Goal: Task Accomplishment & Management: Use online tool/utility

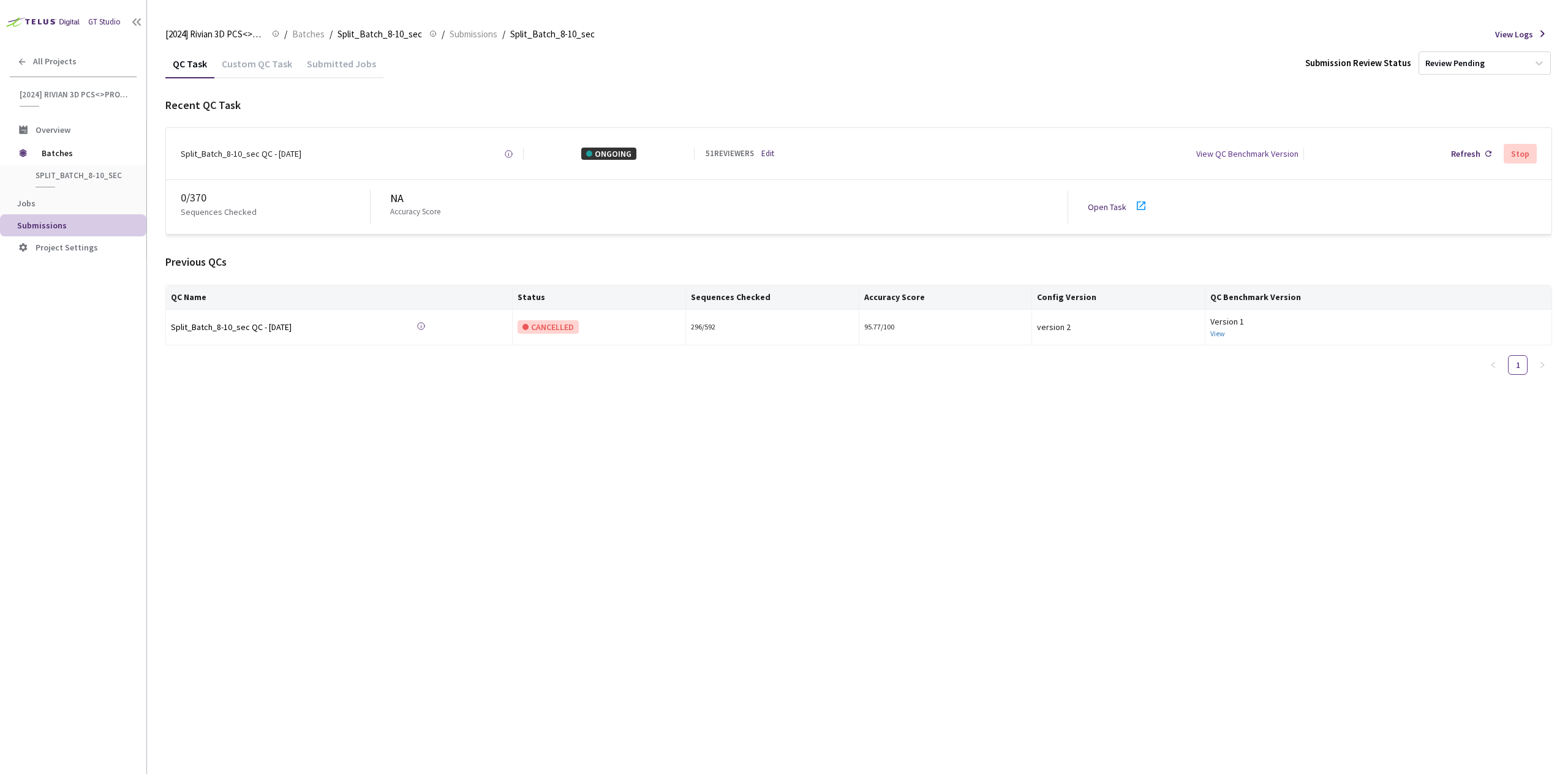
click at [1113, 198] on div "Open Task" at bounding box center [1121, 207] width 68 height 18
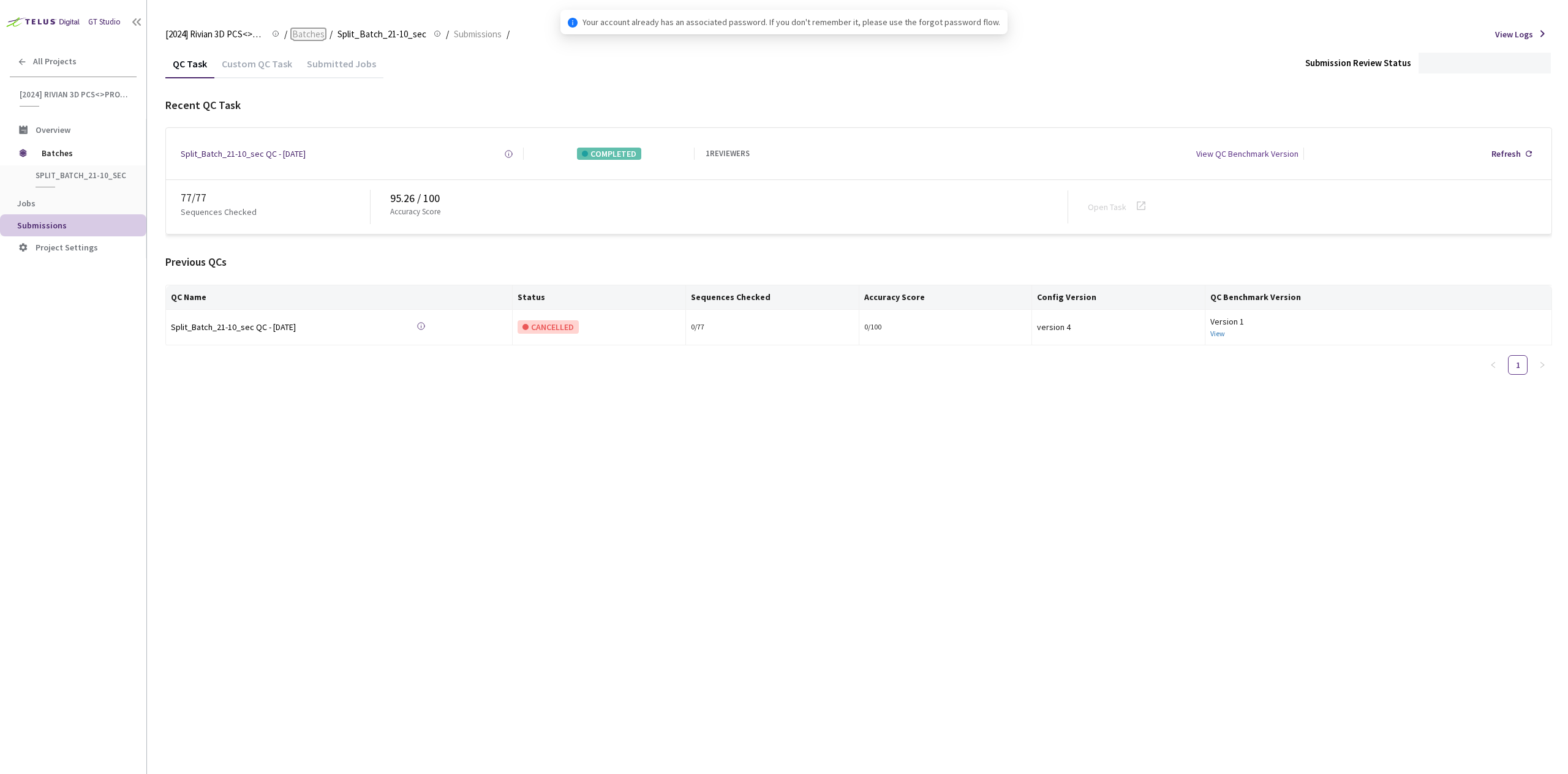
click at [306, 36] on span "Batches" at bounding box center [308, 34] width 32 height 15
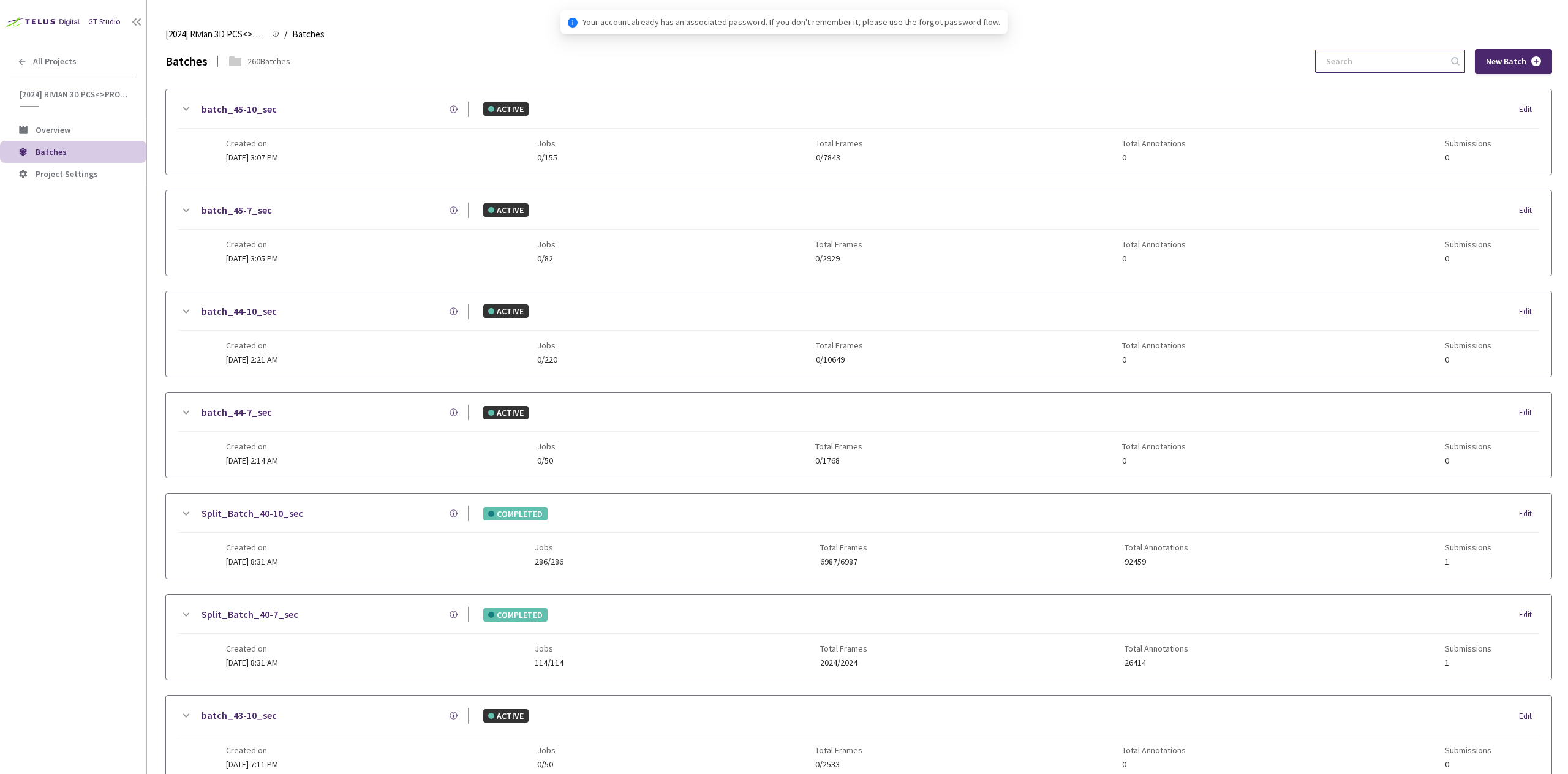
click at [1377, 56] on input at bounding box center [1384, 61] width 131 height 22
paste input "12-7"
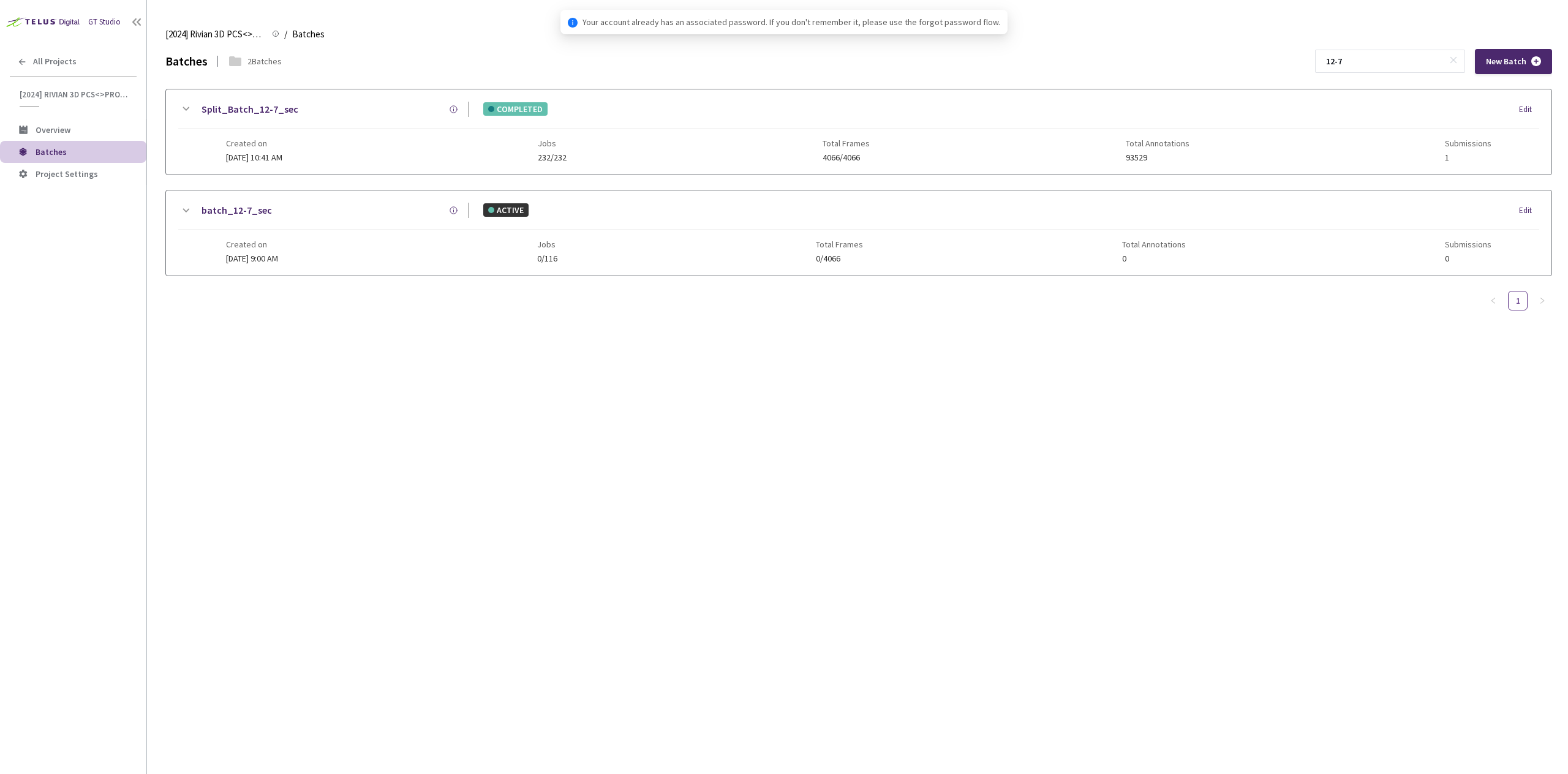
type input "12-7"
click at [374, 156] on div "Created on 30 Sep, 2024 at 10:41 AM Jobs 232/232 Total Frames 4066/4066 Total A…" at bounding box center [858, 145] width 1265 height 34
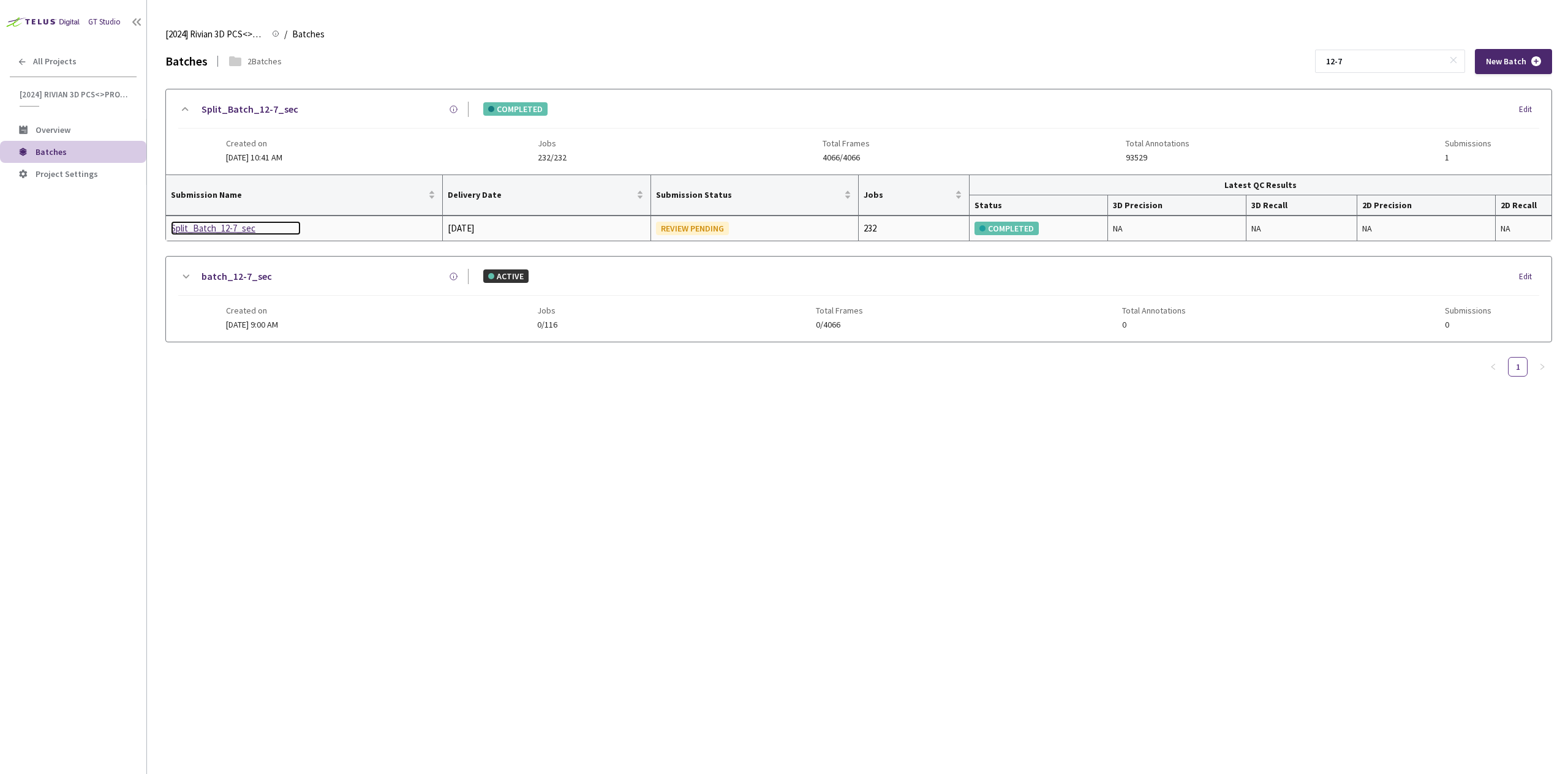
click at [205, 232] on div "Split_Batch_12-7_sec" at bounding box center [236, 229] width 130 height 15
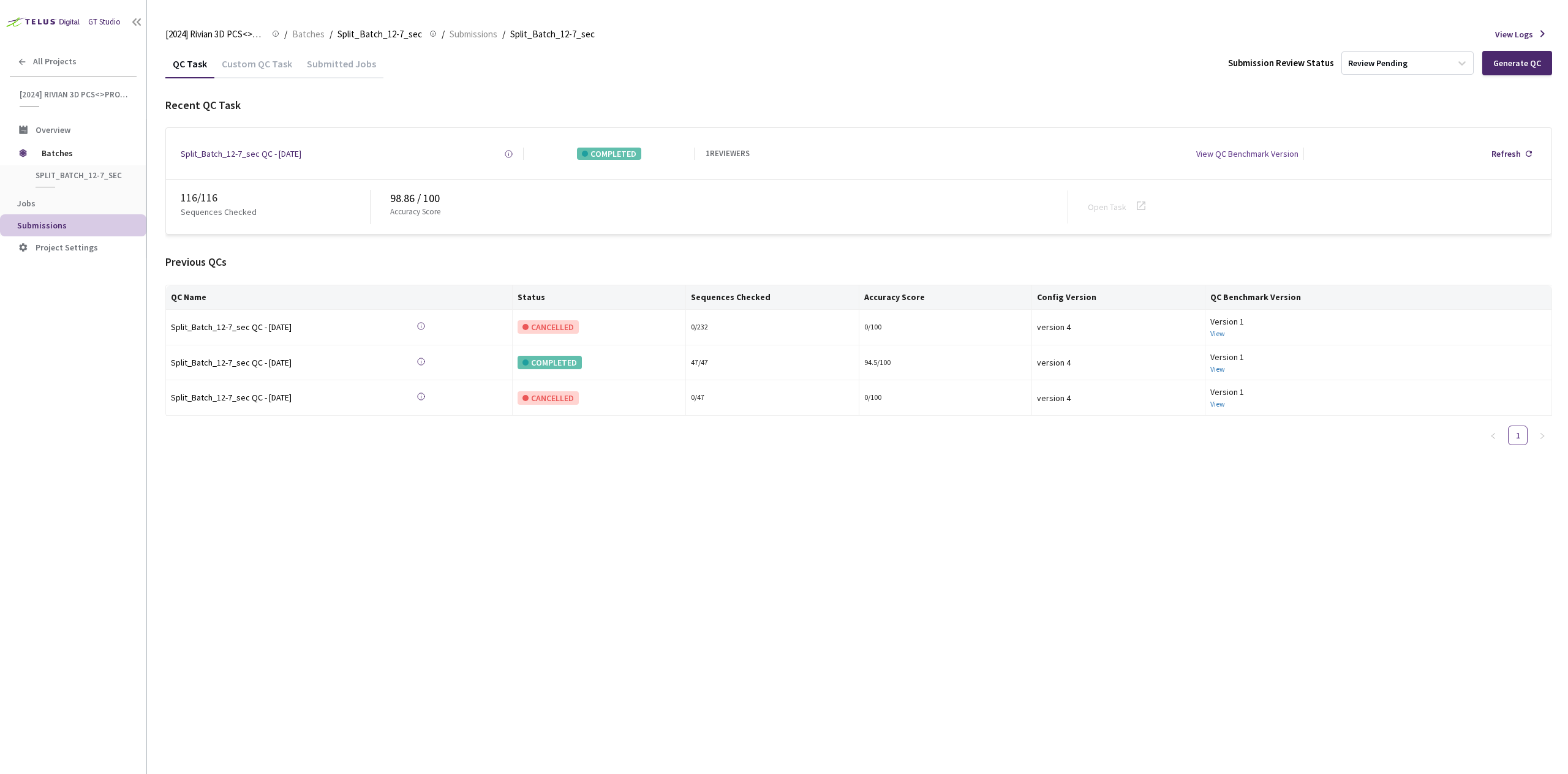
click at [662, 606] on div "QC Task Custom QC Task Submitted Jobs Submission Review Status Review Pending G…" at bounding box center [859, 412] width 1386 height 725
drag, startPoint x: 202, startPoint y: 142, endPoint x: 242, endPoint y: 152, distance: 41.2
click at [242, 152] on div "Split_Batch_12-7_sec QC - 25 Sep, 2025 Created at 25 Sep, 2025 at 11:15 AM GMT+…" at bounding box center [859, 154] width 1385 height 52
copy div "Split_Batch_12-7"
click at [262, 73] on div "Custom QC Task" at bounding box center [257, 68] width 85 height 21
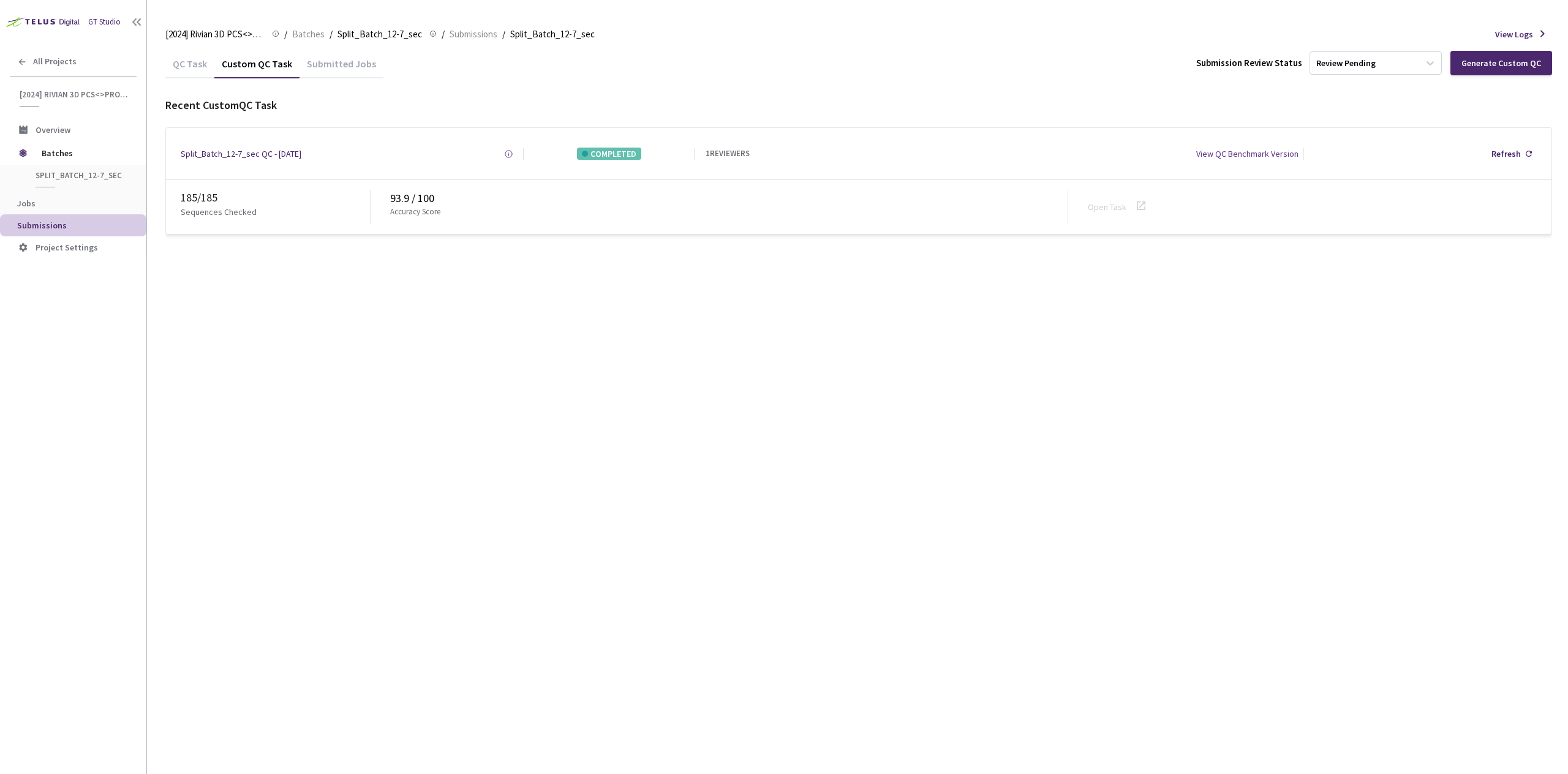
click at [182, 68] on div "QC Task" at bounding box center [190, 68] width 49 height 21
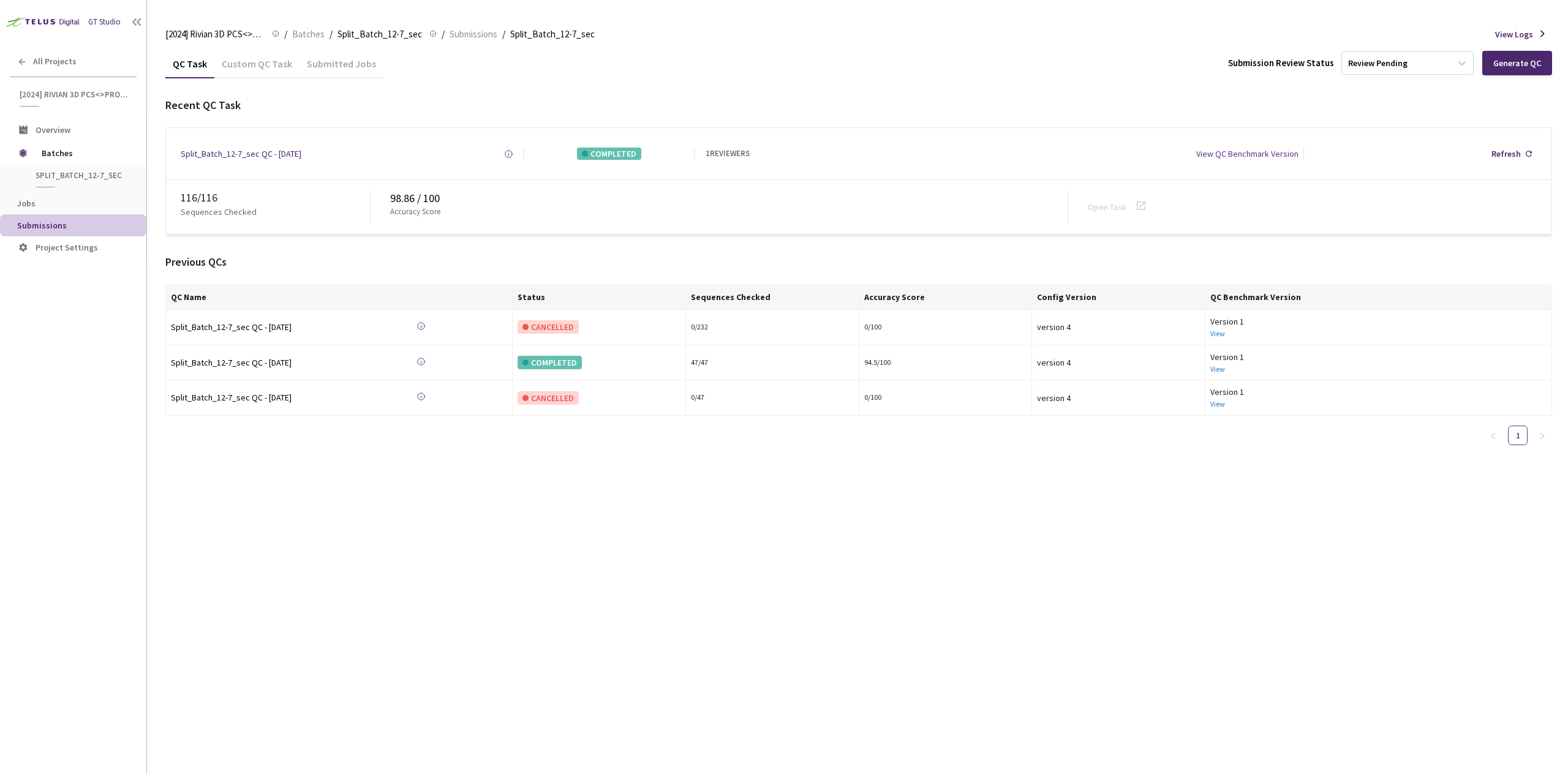
click at [270, 66] on div "Custom QC Task" at bounding box center [257, 68] width 85 height 21
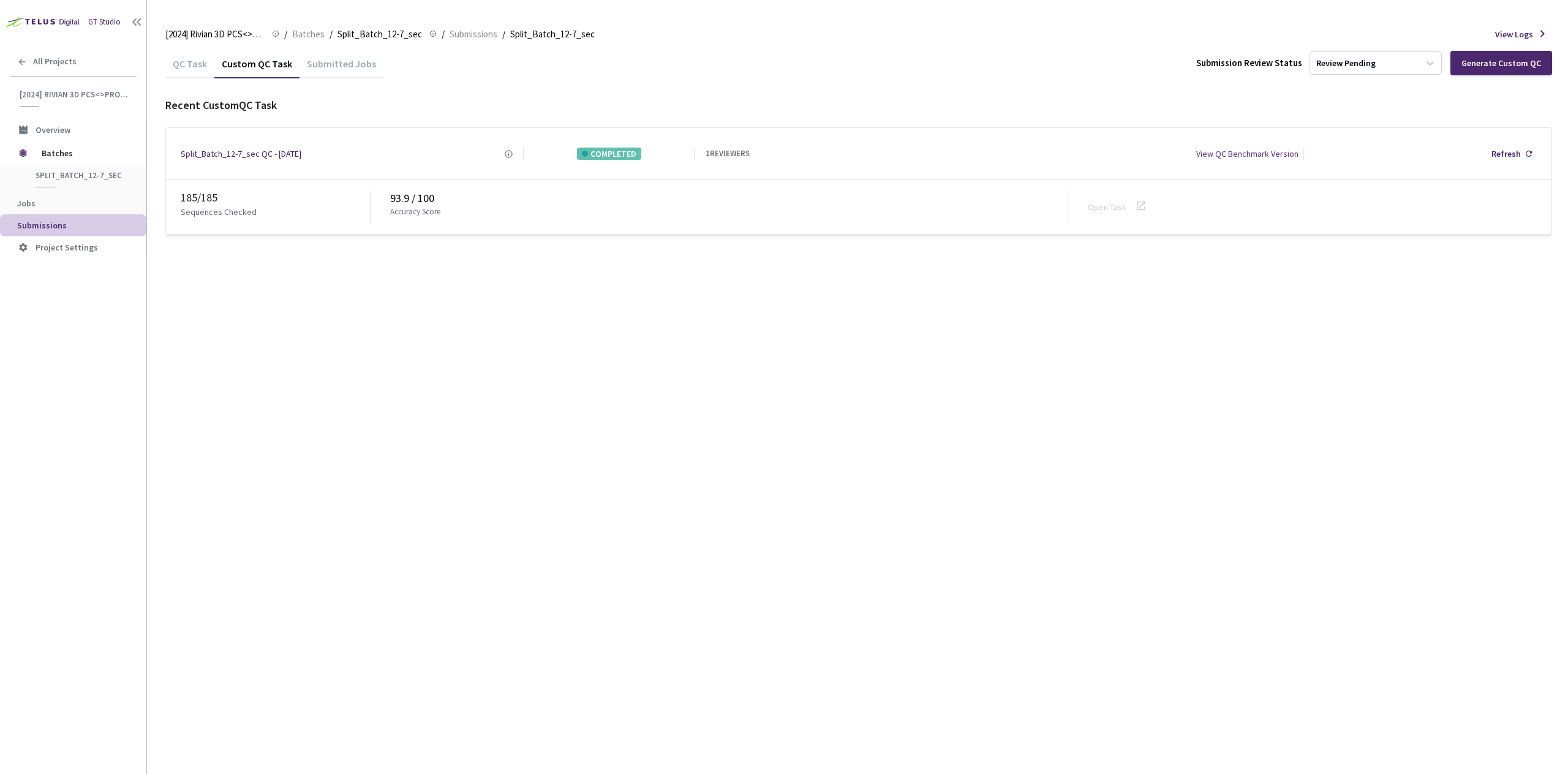
click at [823, 326] on div "QC Task Custom QC Task Submitted Jobs Submission Review Status Review Pending G…" at bounding box center [859, 412] width 1386 height 725
